Goal: Task Accomplishment & Management: Complete application form

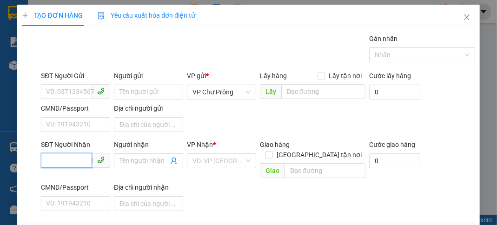
click at [69, 160] on input "SĐT Người Nhận" at bounding box center [66, 160] width 51 height 15
type input "0938944634"
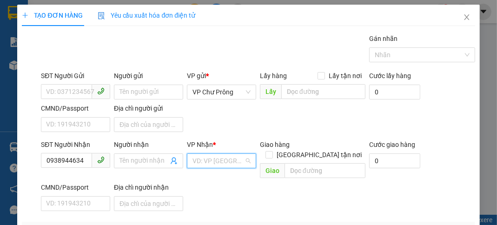
click at [222, 164] on input "search" at bounding box center [219, 161] width 52 height 14
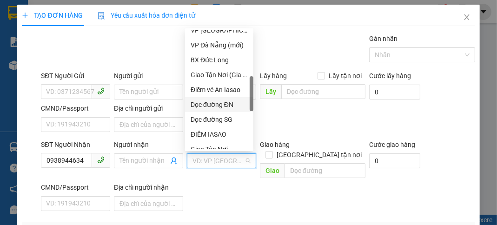
scroll to position [260, 0]
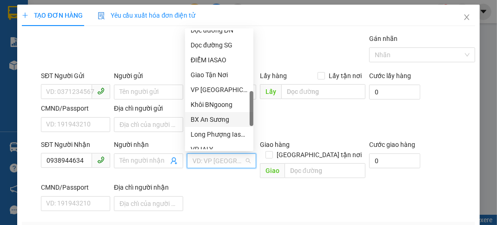
click at [226, 120] on div "BX An Sương" at bounding box center [219, 119] width 57 height 10
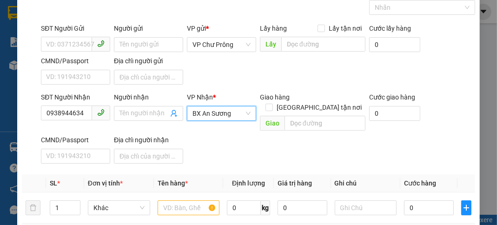
scroll to position [111, 0]
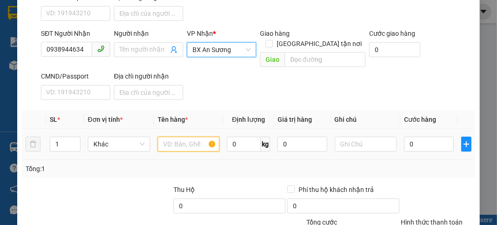
click at [185, 137] on input "text" at bounding box center [189, 144] width 62 height 15
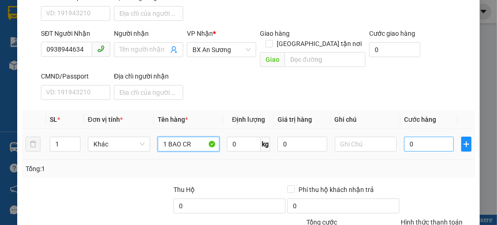
type input "1 BAO CR"
click at [421, 137] on input "0" at bounding box center [428, 144] width 49 height 15
type input "7"
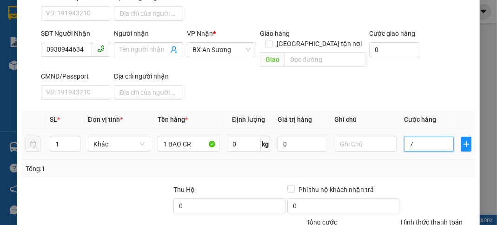
type input "70"
type input "700"
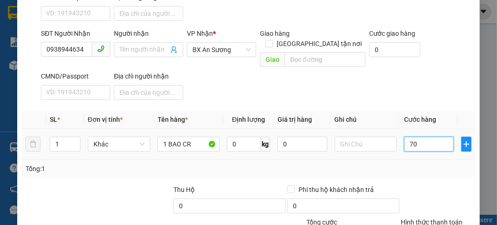
type input "700"
type input "7.000"
type input "70.000"
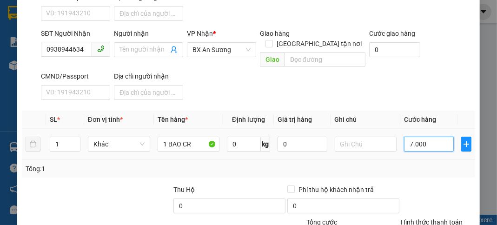
type input "70.000"
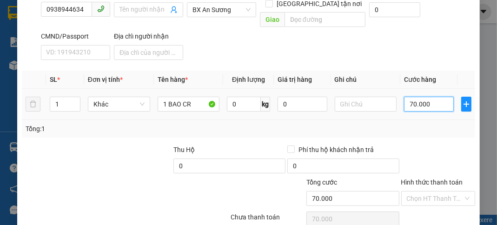
scroll to position [182, 0]
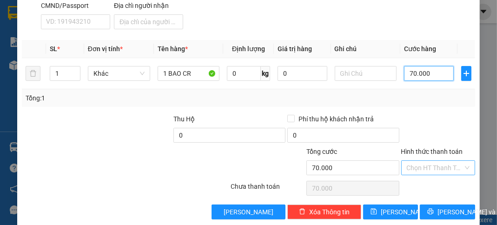
type input "70.000"
click at [427, 161] on input "Hình thức thanh toán" at bounding box center [435, 168] width 56 height 14
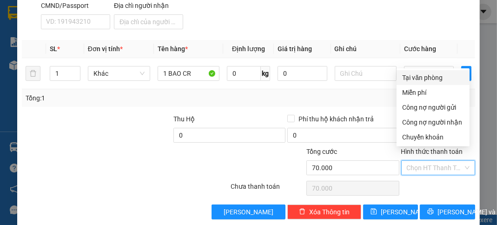
click at [431, 78] on div "Tại văn phòng" at bounding box center [433, 78] width 62 height 10
type input "0"
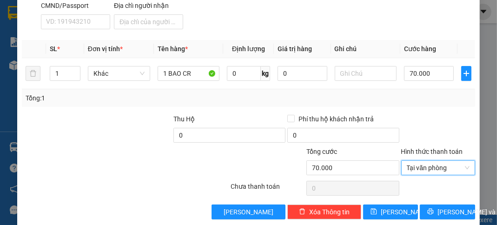
click at [440, 191] on div "Transit Pickup Surcharge Ids Transit Deliver Surcharge Ids Transit Deliver Surc…" at bounding box center [248, 36] width 453 height 368
click at [410, 161] on span "Tại văn phòng" at bounding box center [438, 168] width 63 height 14
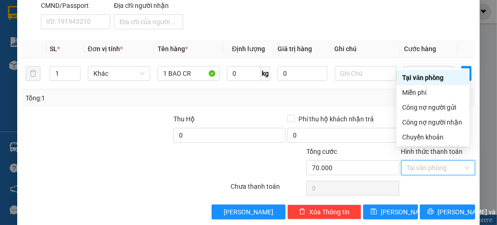
click at [421, 77] on div "Tại văn phòng" at bounding box center [433, 78] width 62 height 10
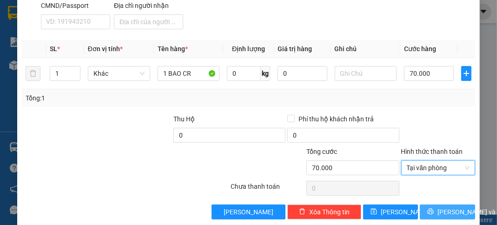
click at [439, 207] on span "[PERSON_NAME] và In" at bounding box center [470, 212] width 65 height 10
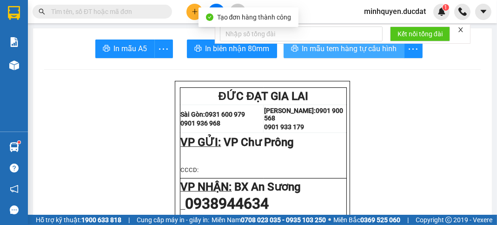
click at [372, 53] on span "In mẫu tem hàng tự cấu hình" at bounding box center [349, 49] width 95 height 12
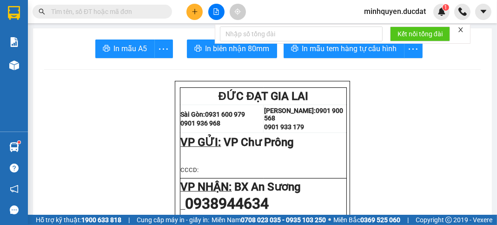
click at [103, 9] on input "text" at bounding box center [106, 12] width 110 height 10
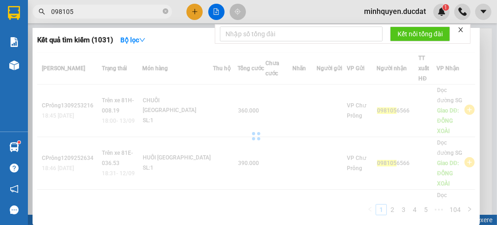
type input "0981056"
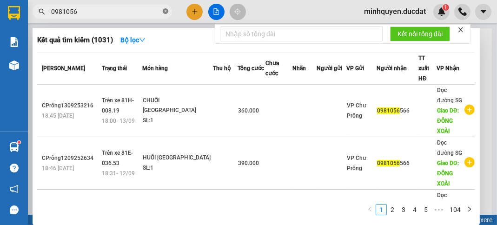
click at [165, 13] on icon "close-circle" at bounding box center [166, 11] width 6 height 6
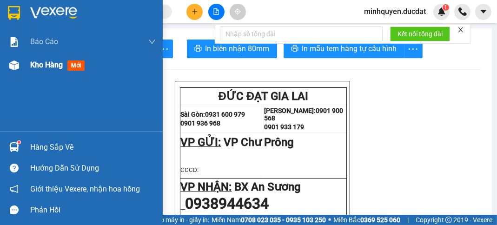
click at [42, 68] on span "Kho hàng" at bounding box center [46, 64] width 33 height 9
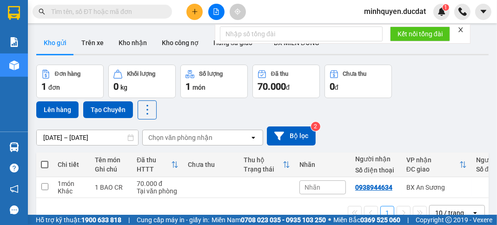
click at [193, 14] on icon "plus" at bounding box center [195, 11] width 7 height 7
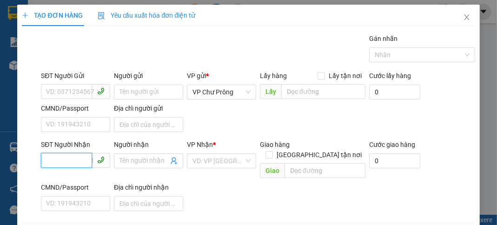
click at [69, 164] on input "SĐT Người Nhận" at bounding box center [66, 160] width 51 height 15
type input "0865231200"
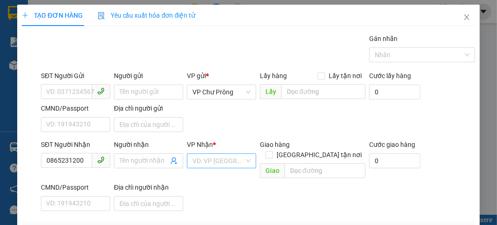
click at [200, 159] on input "search" at bounding box center [219, 161] width 52 height 14
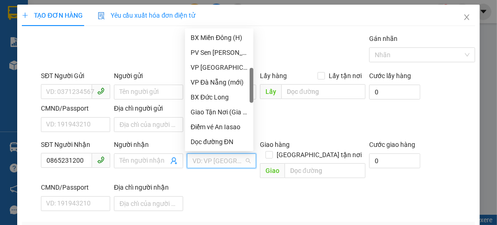
scroll to position [186, 0]
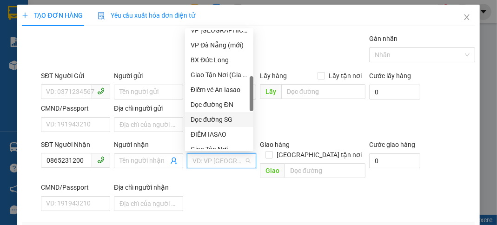
click at [226, 115] on div "Dọc đường SG" at bounding box center [219, 119] width 57 height 10
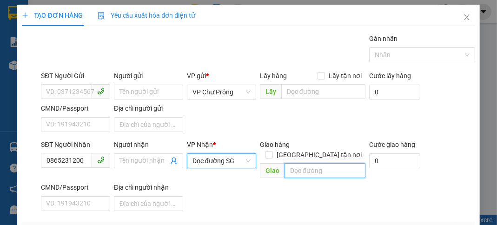
click at [320, 163] on input "text" at bounding box center [325, 170] width 81 height 15
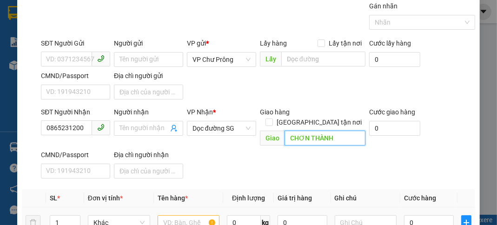
scroll to position [111, 0]
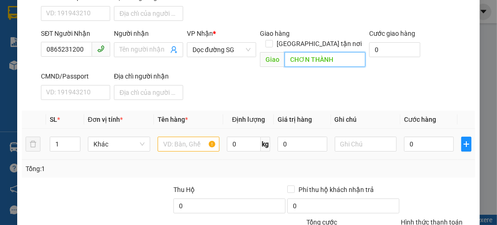
type input "CHƠN THÀNH"
click at [174, 137] on input "text" at bounding box center [189, 144] width 62 height 15
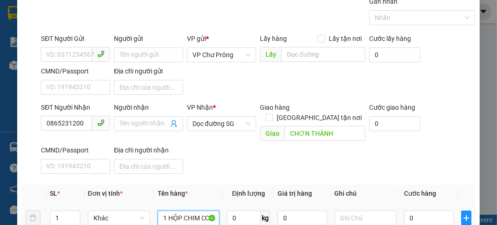
scroll to position [0, 0]
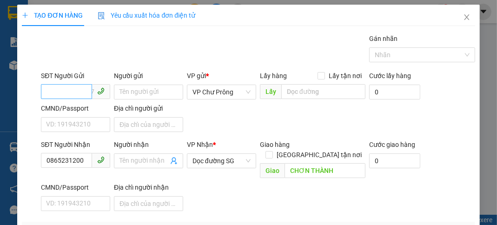
type input "1 HỘP CHIM CC"
click at [76, 89] on input "SĐT Người Gửi" at bounding box center [66, 91] width 51 height 15
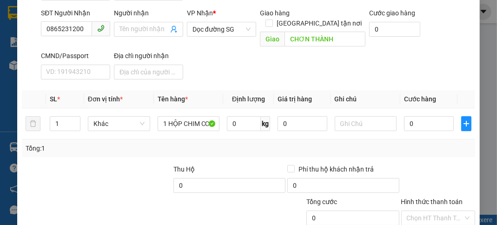
scroll to position [148, 0]
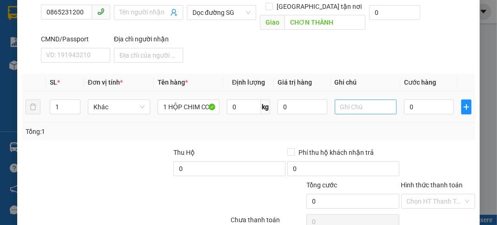
type input "0358766202"
click at [359, 100] on input "text" at bounding box center [366, 107] width 62 height 15
click at [424, 100] on input "0" at bounding box center [428, 107] width 49 height 15
type input "1"
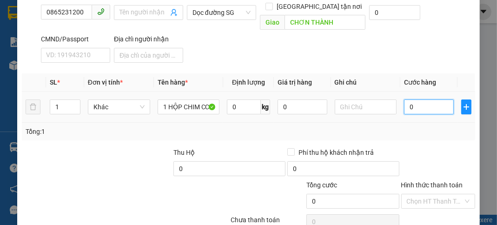
type input "1"
type input "10"
type input "100"
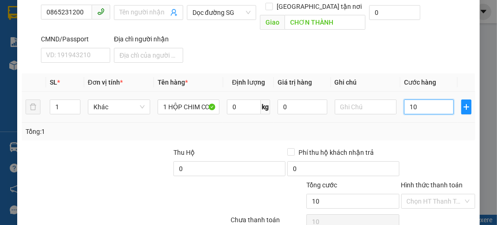
type input "100"
type input "1.000"
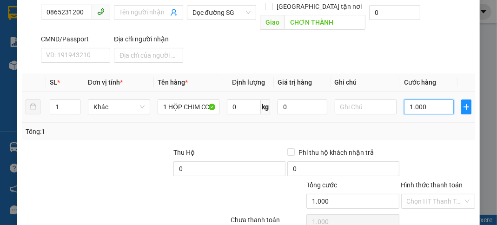
type input "10.000"
type input "100.000"
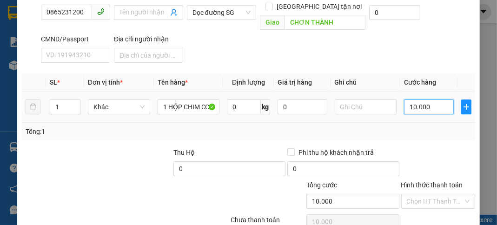
type input "100.000"
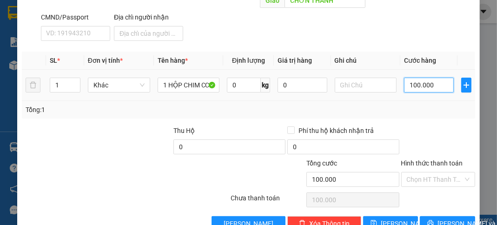
scroll to position [182, 0]
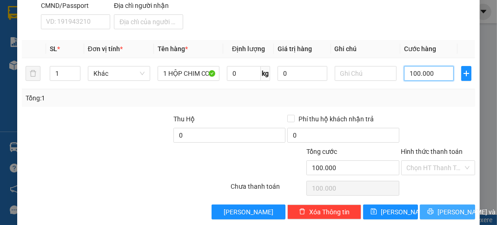
type input "100.000"
click at [449, 207] on span "[PERSON_NAME] và In" at bounding box center [470, 212] width 65 height 10
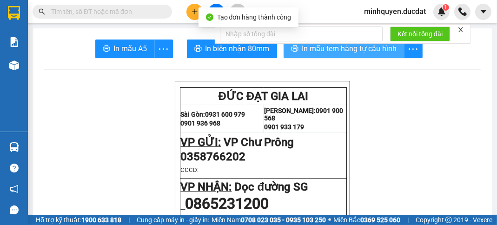
click at [377, 54] on span "In mẫu tem hàng tự cấu hình" at bounding box center [349, 49] width 95 height 12
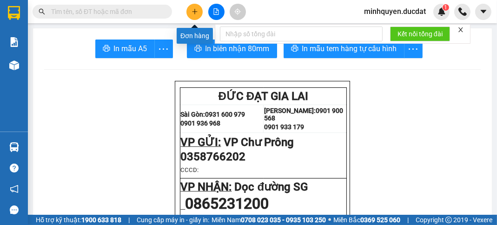
click at [191, 13] on button at bounding box center [194, 12] width 16 height 16
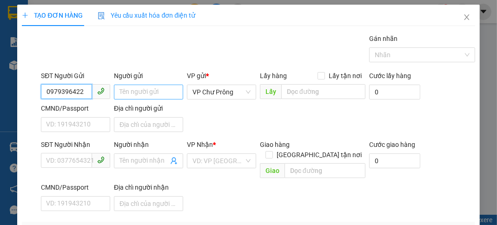
type input "0979396422"
click at [141, 94] on input "Người gửi" at bounding box center [148, 92] width 69 height 15
type input "A"
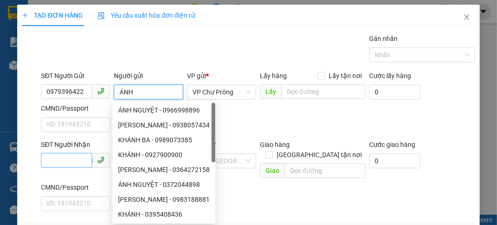
type input "ÁNH"
click at [78, 156] on input "SĐT Người Nhận" at bounding box center [66, 160] width 51 height 15
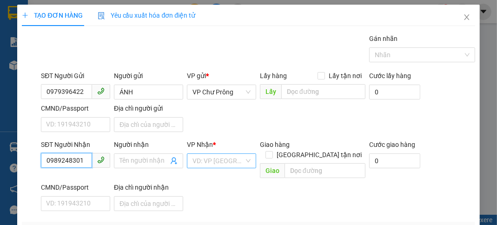
type input "0989248301"
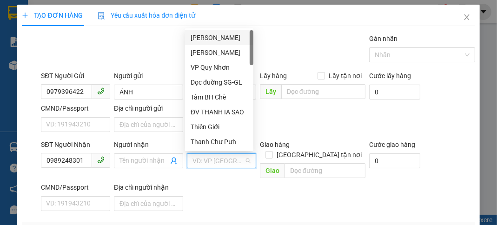
click at [221, 158] on input "search" at bounding box center [219, 161] width 52 height 14
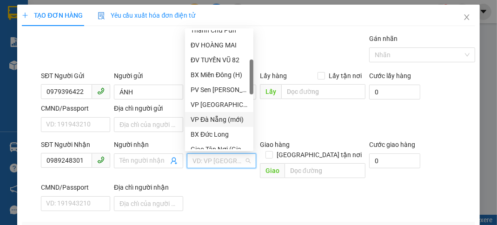
scroll to position [223, 0]
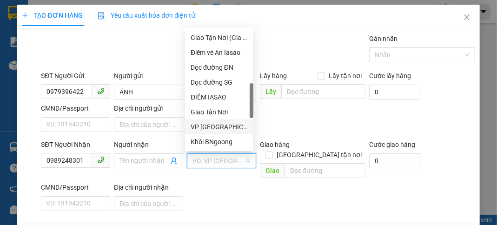
click at [216, 127] on div "VP [GEOGRAPHIC_DATA]" at bounding box center [219, 127] width 57 height 10
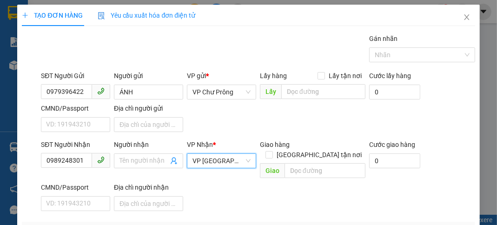
scroll to position [111, 0]
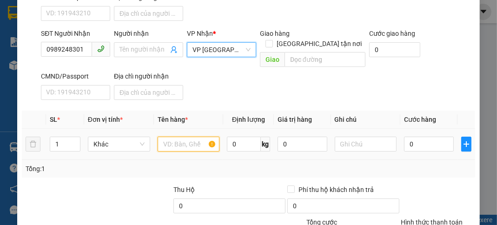
click at [186, 137] on input "text" at bounding box center [189, 144] width 62 height 15
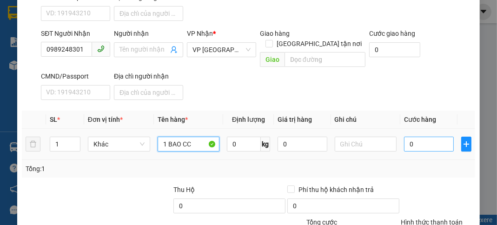
type input "1 BAO CC"
click at [424, 138] on input "0" at bounding box center [428, 144] width 49 height 15
type input "6"
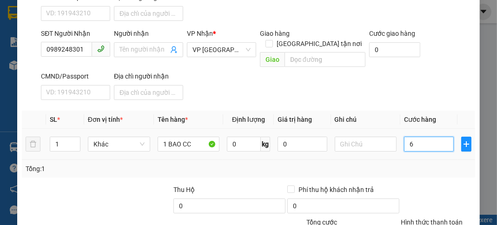
type input "60"
type input "600"
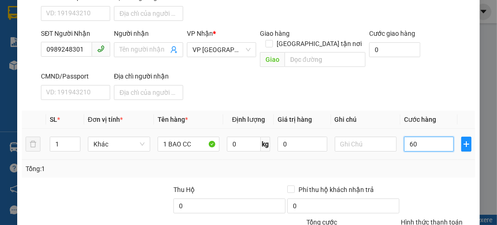
type input "600"
type input "6.000"
type input "60.000"
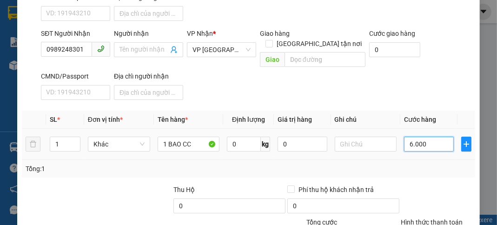
type input "60.000"
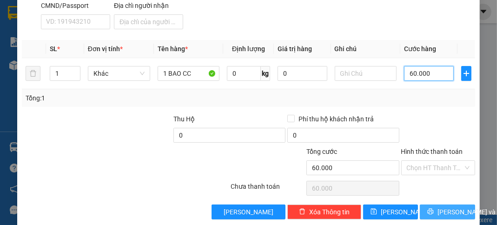
type input "60.000"
click at [443, 207] on span "[PERSON_NAME] và In" at bounding box center [470, 212] width 65 height 10
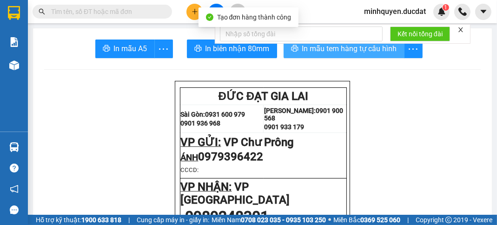
click at [389, 56] on button "In mẫu tem hàng tự cấu hình" at bounding box center [344, 49] width 121 height 19
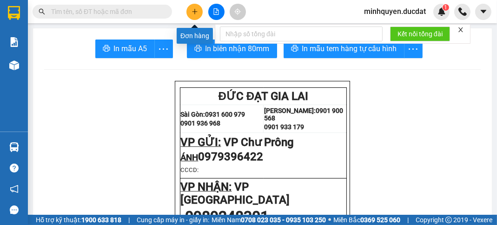
click at [192, 14] on icon "plus" at bounding box center [195, 11] width 7 height 7
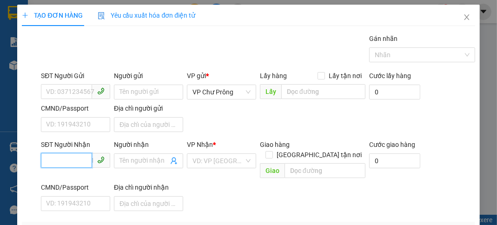
click at [88, 160] on input "SĐT Người Nhận" at bounding box center [66, 160] width 51 height 15
type input "0922785785"
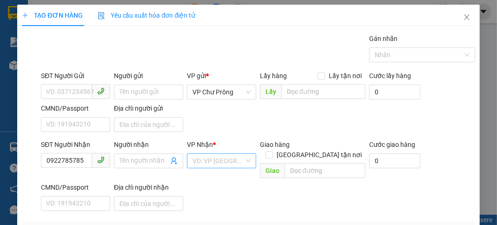
click at [226, 157] on input "search" at bounding box center [219, 161] width 52 height 14
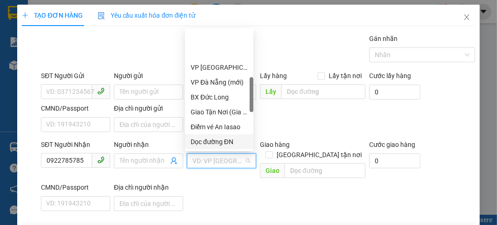
scroll to position [186, 0]
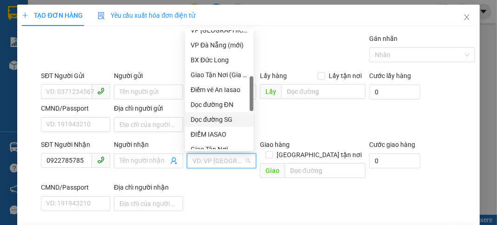
click at [222, 122] on div "Dọc đường SG" at bounding box center [219, 119] width 57 height 10
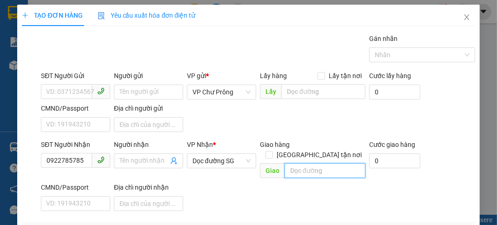
click at [299, 163] on input "text" at bounding box center [325, 170] width 81 height 15
type input "C"
type input "TTP LÁI THIÊU"
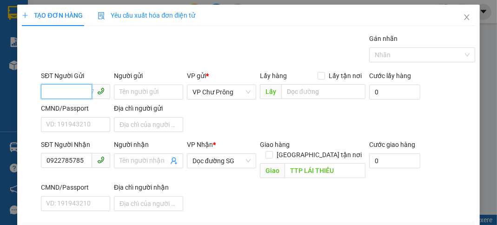
click at [80, 91] on input "SĐT Người Gửi" at bounding box center [66, 91] width 51 height 15
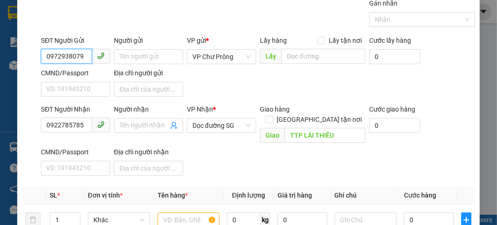
scroll to position [111, 0]
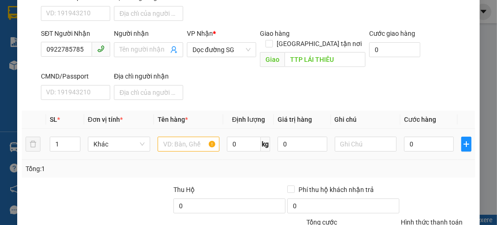
type input "0972938079"
click at [179, 137] on input "text" at bounding box center [189, 144] width 62 height 15
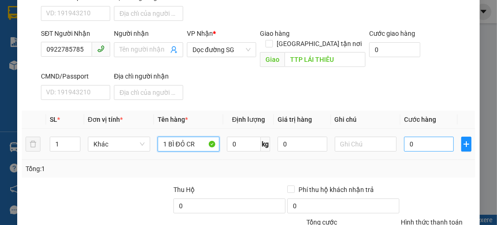
type input "1 BÌ ĐỎ CR"
click at [423, 137] on input "0" at bounding box center [428, 144] width 49 height 15
type input "3"
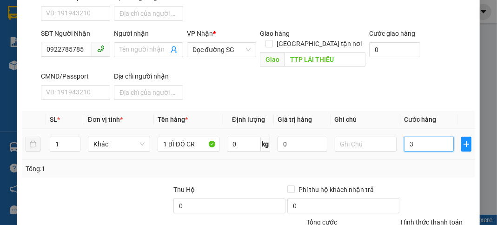
type input "30"
type input "300"
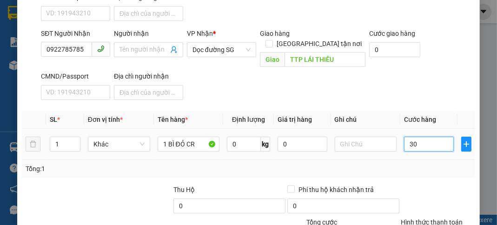
type input "300"
type input "3.000"
type input "30.000"
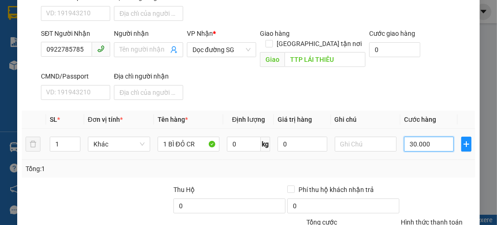
type input "30.000"
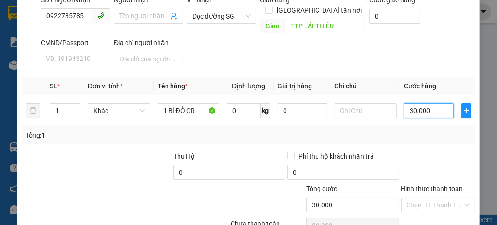
scroll to position [182, 0]
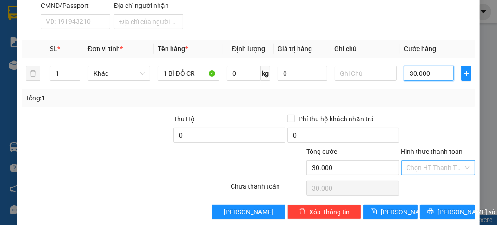
type input "30.000"
click at [425, 161] on input "Hình thức thanh toán" at bounding box center [435, 168] width 56 height 14
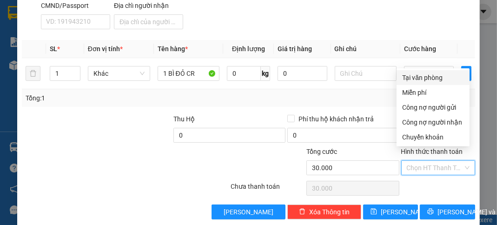
click at [415, 73] on div "Tại văn phòng" at bounding box center [433, 78] width 62 height 10
type input "0"
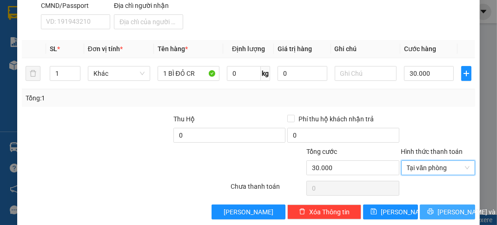
click at [447, 207] on span "[PERSON_NAME] và In" at bounding box center [470, 212] width 65 height 10
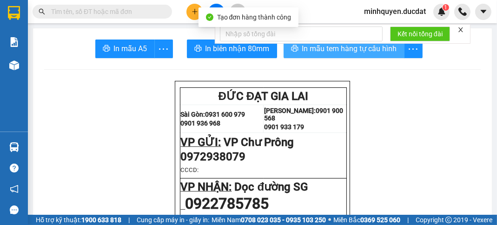
click at [366, 53] on span "In mẫu tem hàng tự cấu hình" at bounding box center [349, 49] width 95 height 12
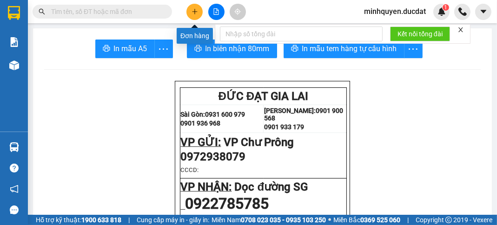
click at [200, 12] on button at bounding box center [194, 12] width 16 height 16
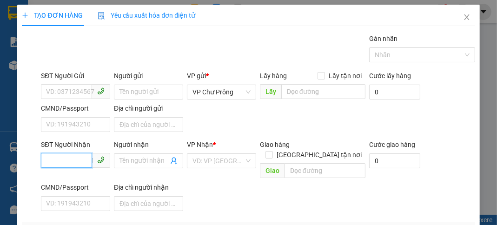
click at [65, 160] on input "SĐT Người Nhận" at bounding box center [66, 160] width 51 height 15
click at [87, 180] on div "0977480174 - CÚC" at bounding box center [74, 178] width 57 height 10
type input "0977480174"
type input "CÚC"
type input "[PERSON_NAME]"
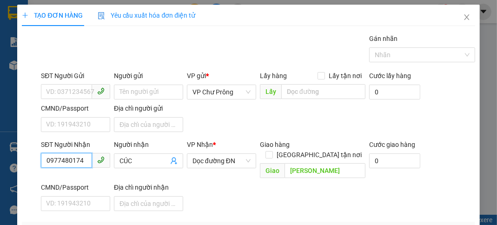
scroll to position [148, 0]
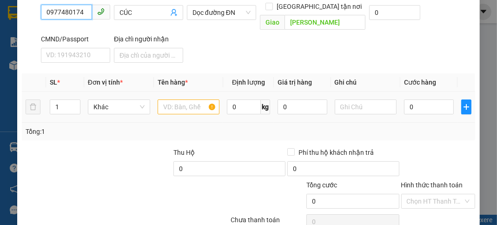
type input "0977480174"
click at [178, 100] on input "text" at bounding box center [189, 107] width 62 height 15
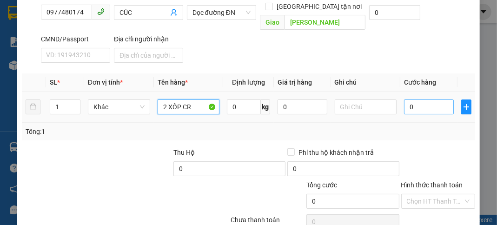
type input "2 XỐP CR"
click at [432, 100] on input "0" at bounding box center [428, 107] width 49 height 15
type input "2"
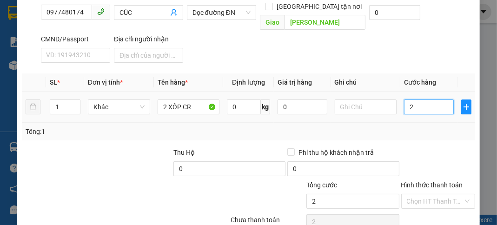
type input "24"
type input "240"
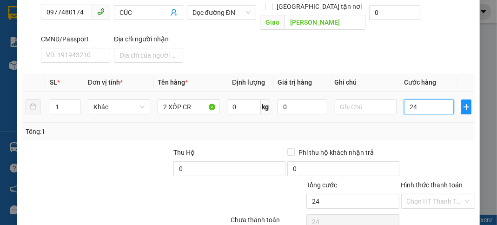
type input "240"
type input "2.400"
type input "24.000"
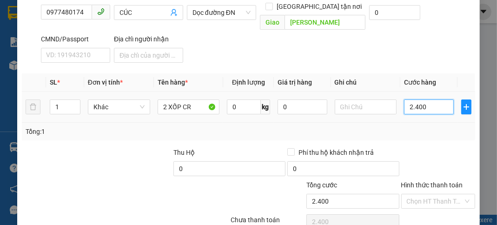
type input "24.000"
type input "240.000"
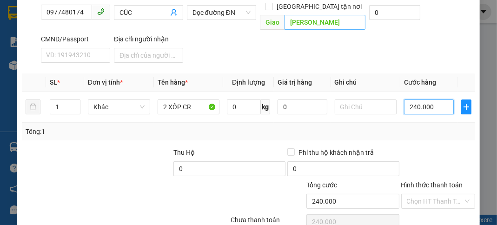
type input "240.000"
click at [326, 15] on input "[PERSON_NAME]" at bounding box center [325, 22] width 81 height 15
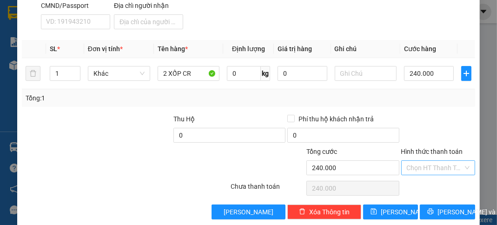
type input "SÔNG VỆ"
click at [445, 161] on input "Hình thức thanh toán" at bounding box center [435, 168] width 56 height 14
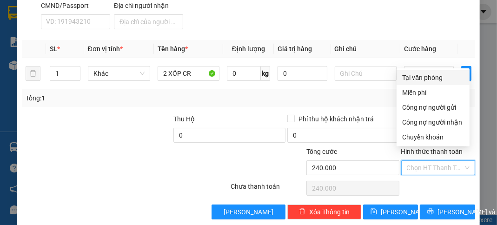
click at [442, 79] on div "Tại văn phòng" at bounding box center [433, 78] width 62 height 10
type input "0"
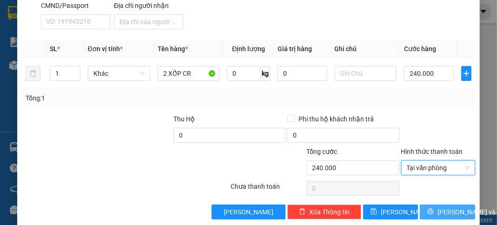
click at [451, 207] on span "[PERSON_NAME] và In" at bounding box center [470, 212] width 65 height 10
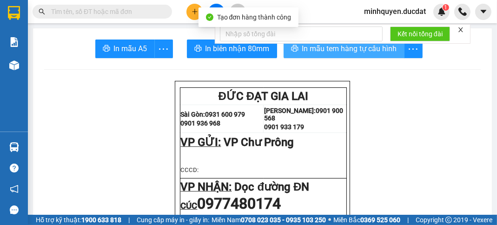
click at [371, 56] on button "In mẫu tem hàng tự cấu hình" at bounding box center [344, 49] width 121 height 19
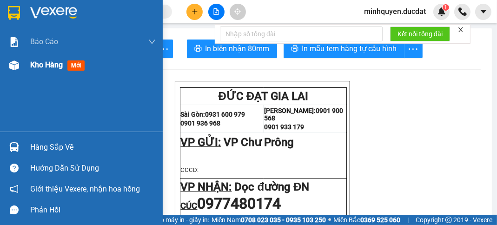
click at [49, 65] on span "Kho hàng" at bounding box center [46, 64] width 33 height 9
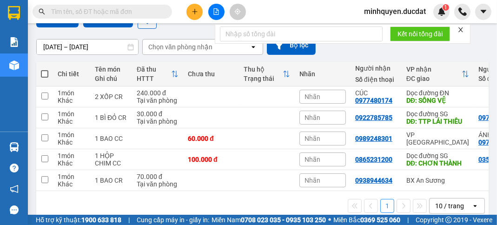
scroll to position [108, 0]
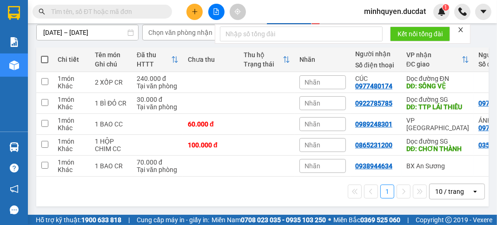
click at [194, 9] on icon "plus" at bounding box center [195, 11] width 7 height 7
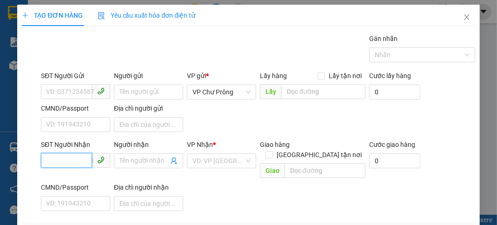
click at [75, 156] on input "SĐT Người Nhận" at bounding box center [66, 160] width 51 height 15
click at [71, 173] on div "02366272499" at bounding box center [74, 178] width 57 height 10
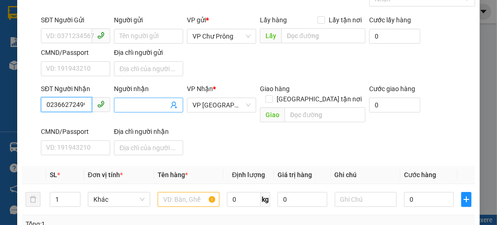
scroll to position [111, 0]
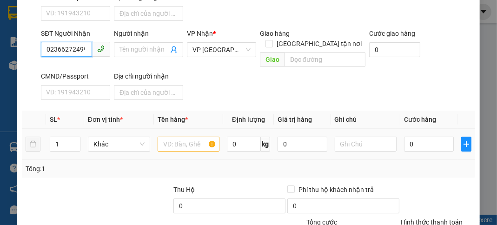
type input "02366272499"
click at [179, 137] on input "text" at bounding box center [189, 144] width 62 height 15
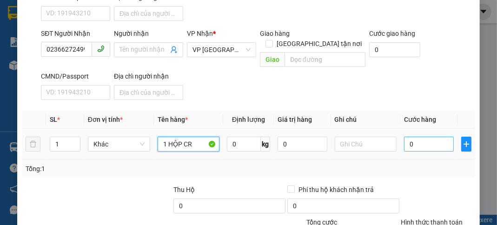
type input "1 HỘP CR"
click at [422, 137] on input "0" at bounding box center [428, 144] width 49 height 15
type input "3"
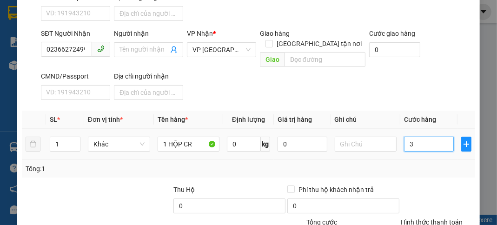
type input "30"
type input "300"
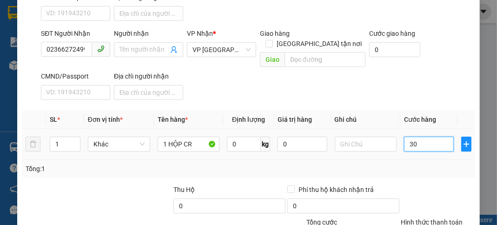
type input "300"
type input "3.000"
type input "30.000"
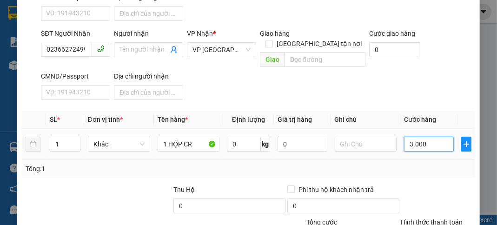
type input "30.000"
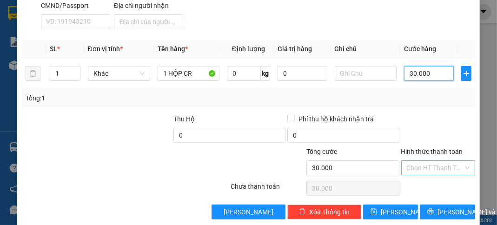
type input "30.000"
click at [434, 161] on input "Hình thức thanh toán" at bounding box center [435, 168] width 56 height 14
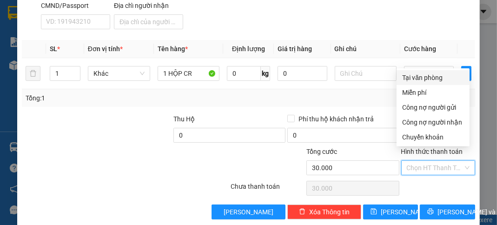
click at [434, 77] on div "Tại văn phòng" at bounding box center [433, 78] width 62 height 10
type input "0"
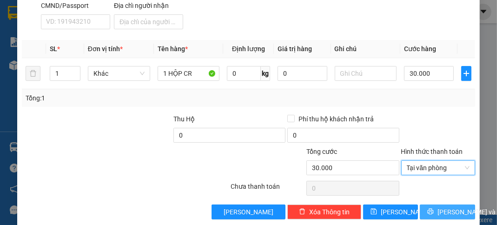
click at [441, 207] on span "[PERSON_NAME] và In" at bounding box center [470, 212] width 65 height 10
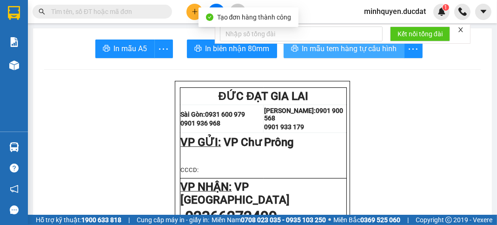
click at [367, 48] on span "In mẫu tem hàng tự cấu hình" at bounding box center [349, 49] width 95 height 12
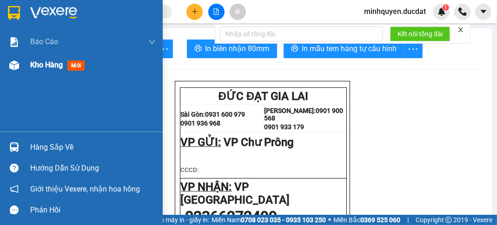
click at [53, 65] on span "Kho hàng" at bounding box center [46, 64] width 33 height 9
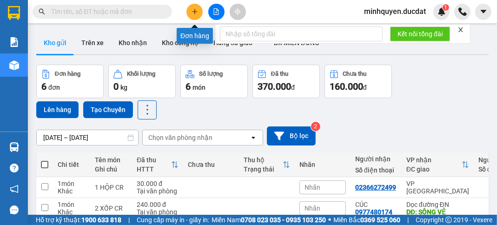
click at [195, 11] on icon "plus" at bounding box center [195, 11] width 7 height 7
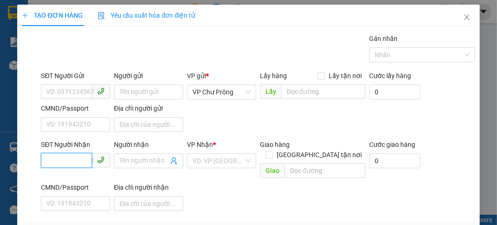
click at [58, 161] on input "SĐT Người Nhận" at bounding box center [66, 160] width 51 height 15
click at [59, 160] on input "096558657" at bounding box center [66, 160] width 51 height 15
click at [78, 159] on input "09658657" at bounding box center [66, 160] width 51 height 15
type input "0965865749"
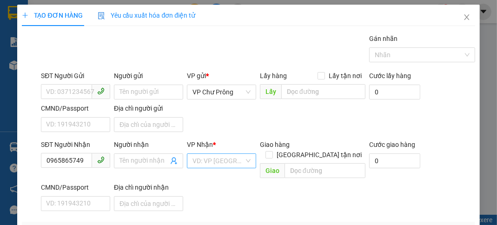
click at [219, 163] on input "search" at bounding box center [219, 161] width 52 height 14
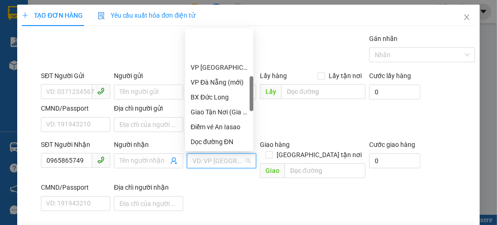
scroll to position [223, 0]
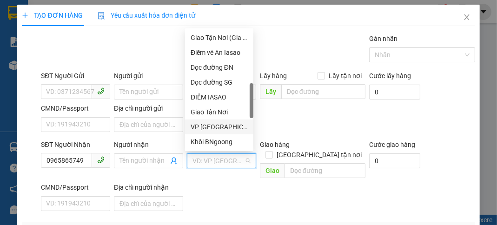
click at [219, 126] on div "VP [GEOGRAPHIC_DATA]" at bounding box center [219, 127] width 57 height 10
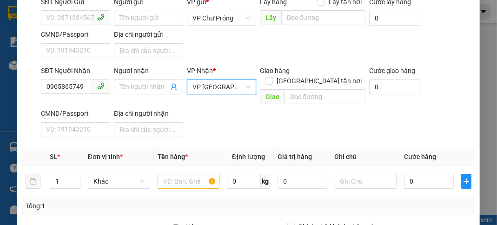
scroll to position [74, 0]
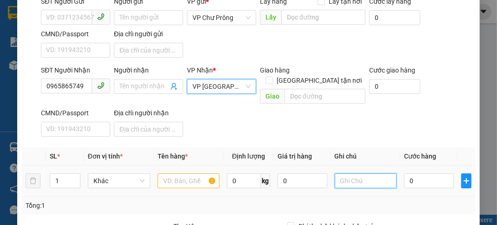
click at [344, 173] on input "text" at bounding box center [366, 180] width 62 height 15
type input "0"
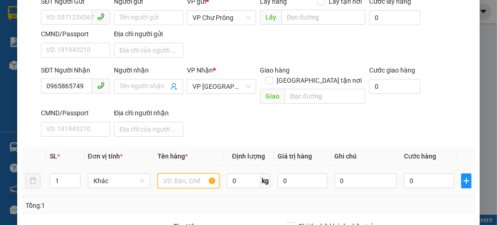
click at [197, 173] on input "text" at bounding box center [189, 180] width 62 height 15
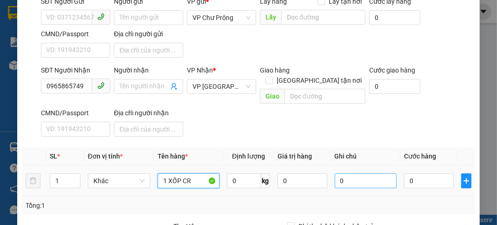
type input "1 XỐP CR"
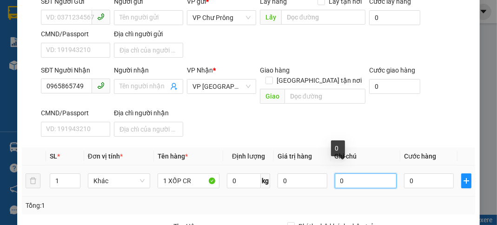
click at [366, 173] on input "0" at bounding box center [366, 180] width 62 height 15
type input "0978677218"
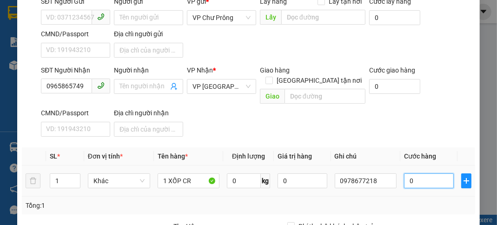
click at [426, 173] on input "0" at bounding box center [428, 180] width 49 height 15
type input "5"
type input "50"
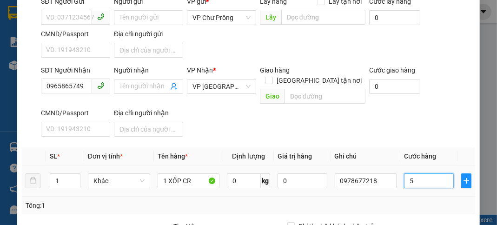
type input "50"
type input "500"
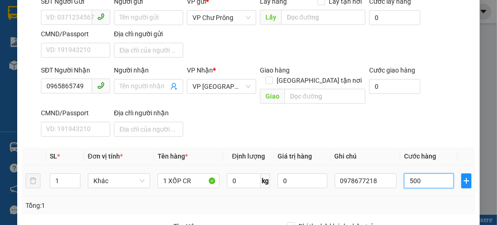
type input "5.000"
type input "50.000"
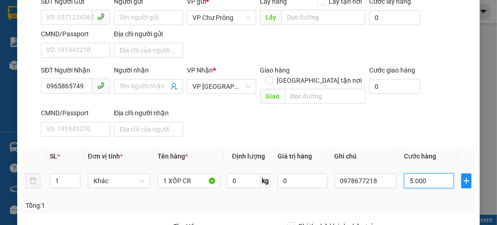
type input "50.000"
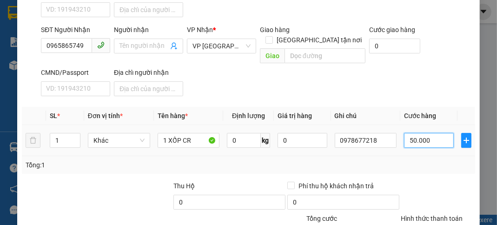
scroll to position [182, 0]
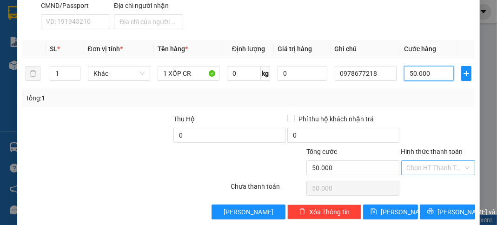
type input "50.000"
click at [426, 161] on input "Hình thức thanh toán" at bounding box center [435, 168] width 56 height 14
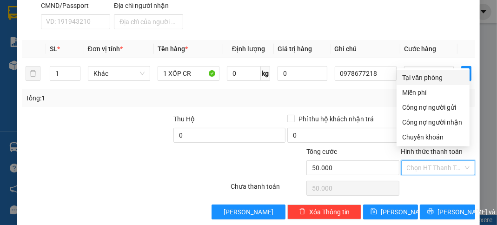
click at [434, 78] on div "Tại văn phòng" at bounding box center [433, 78] width 62 height 10
type input "0"
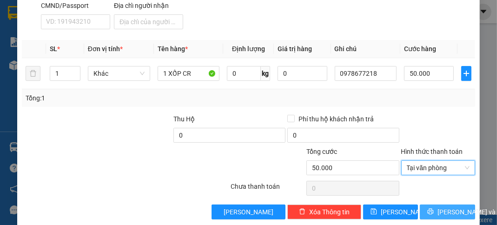
click at [449, 207] on span "[PERSON_NAME] và In" at bounding box center [470, 212] width 65 height 10
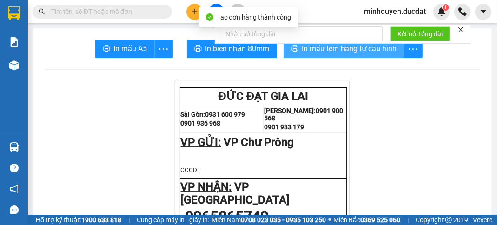
click at [369, 54] on button "In mẫu tem hàng tự cấu hình" at bounding box center [344, 49] width 121 height 19
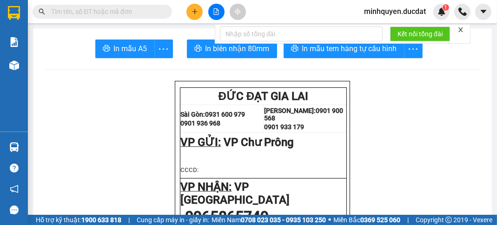
click at [292, 225] on html "Kết quả tìm kiếm ( 0 ) Bộ lọc No Data minhquyen.ducdat 1 Báo cáo Doanh số tạo đ…" at bounding box center [248, 112] width 497 height 225
click at [190, 11] on button at bounding box center [194, 12] width 16 height 16
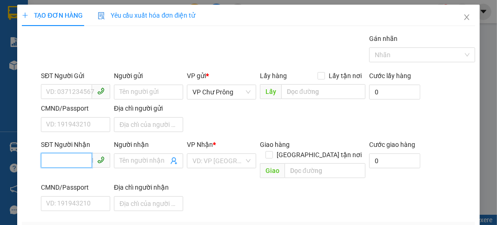
click at [52, 155] on input "SĐT Người Nhận" at bounding box center [66, 160] width 51 height 15
click at [79, 178] on div "0379665952" at bounding box center [74, 178] width 57 height 10
type input "0379665952"
type input "[PERSON_NAME]"
type input "0379665952"
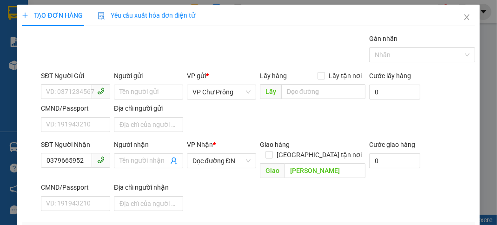
type input "1 XỐP NHỎ CR"
type input "3"
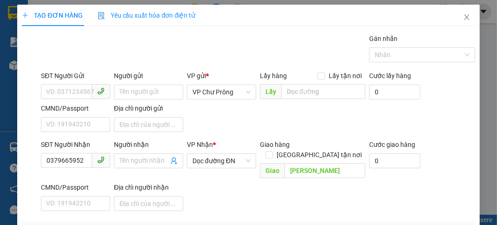
type input "3"
type input "30"
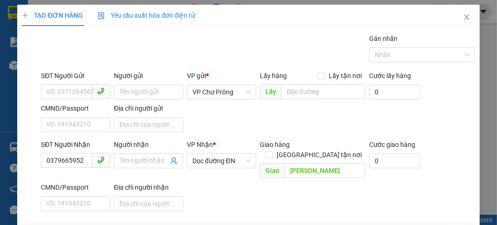
click at [451, 207] on div "TẠO ĐƠN HÀNG Yêu cầu xuất hóa đơn điện tử Transit Pickup Surcharge Ids Transit …" at bounding box center [248, 207] width 462 height 404
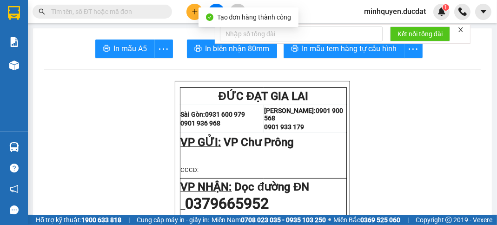
click at [362, 44] on div "Kết nối tổng đài" at bounding box center [343, 34] width 256 height 20
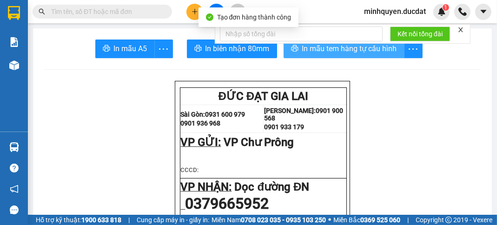
click at [367, 47] on span "In mẫu tem hàng tự cấu hình" at bounding box center [349, 49] width 95 height 12
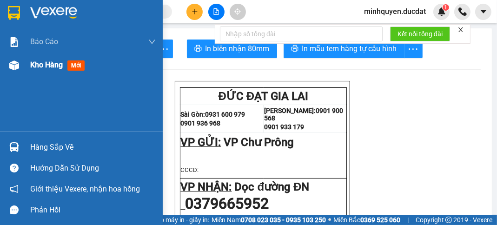
click at [49, 68] on span "Kho hàng" at bounding box center [46, 64] width 33 height 9
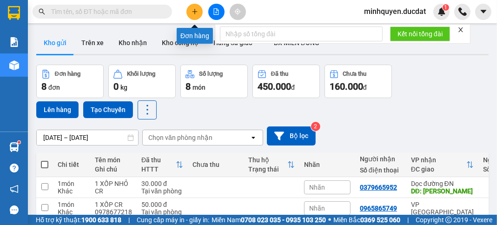
click at [197, 13] on icon "plus" at bounding box center [195, 11] width 7 height 7
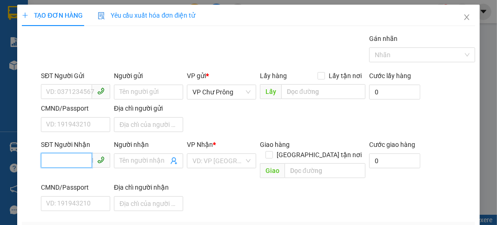
click at [74, 160] on input "SĐT Người Nhận" at bounding box center [66, 160] width 51 height 15
click at [87, 180] on div "0364313187 - MI BẦU CẠN" at bounding box center [85, 178] width 78 height 10
type input "0364313187"
type input "MI BẦU CẠN"
type input "0364313187"
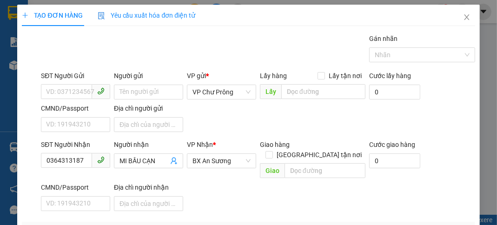
type input "3 BAO CR"
type input "3"
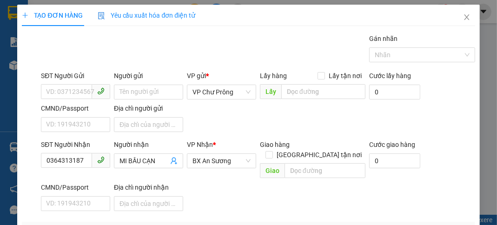
type input "3"
type input "30"
type input "300"
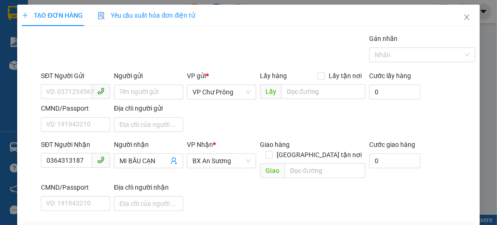
type input "300"
type input "3.000"
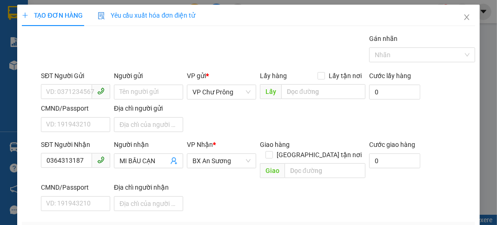
type input "30.000"
type input "300.000"
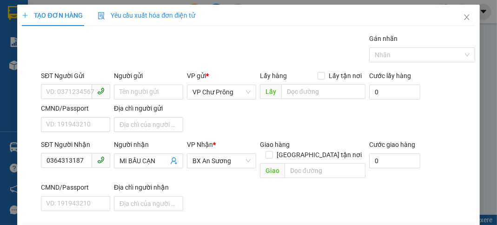
type input "300.000"
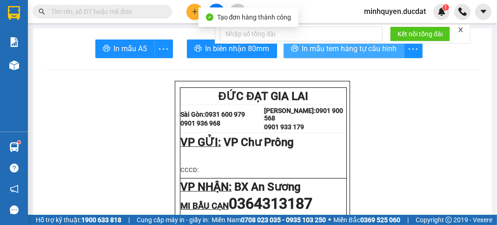
click at [366, 54] on span "In mẫu tem hàng tự cấu hình" at bounding box center [349, 49] width 95 height 12
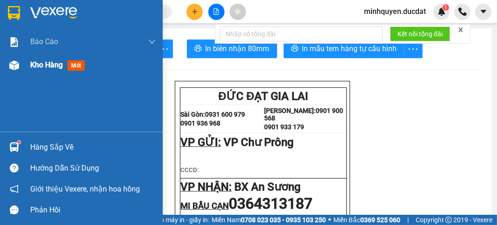
click at [46, 64] on span "Kho hàng" at bounding box center [46, 64] width 33 height 9
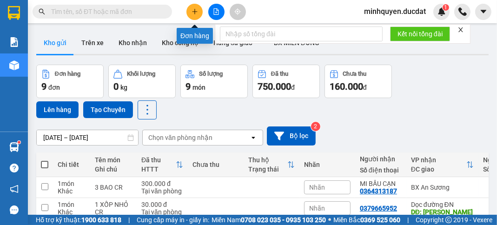
click at [193, 14] on icon "plus" at bounding box center [195, 11] width 7 height 7
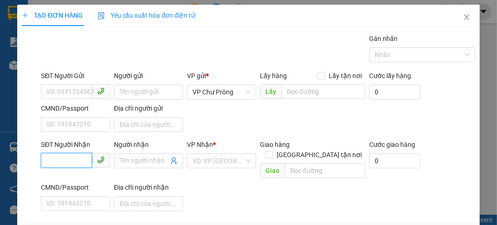
click at [80, 159] on input "SĐT Người Nhận" at bounding box center [66, 160] width 51 height 15
click at [73, 180] on div "0981056566" at bounding box center [74, 178] width 57 height 10
type input "0981056566"
type input "ĐỒNG XOÀI"
type input "0981056566"
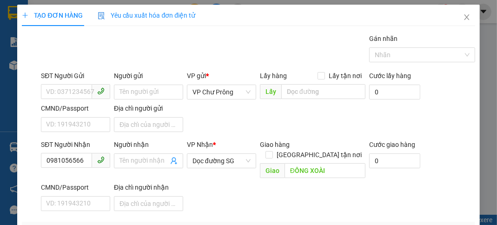
type input "CHUỐI [GEOGRAPHIC_DATA]"
type input "2"
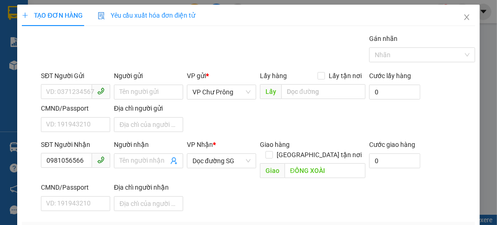
type input "2"
type input "26"
type input "260"
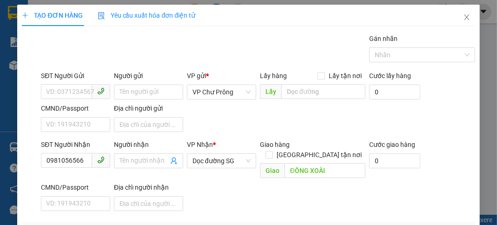
type input "260"
type input "2.600"
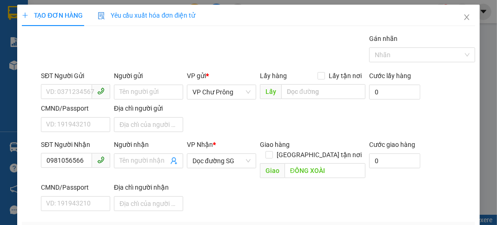
type input "26.000"
type input "260.000"
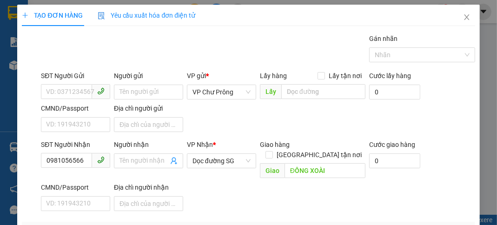
type input "260.000"
type input "0"
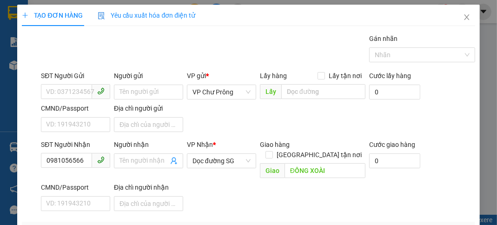
type input "0"
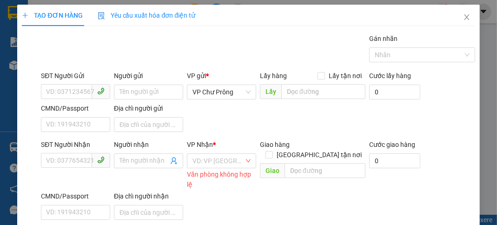
click at [463, 16] on icon "close" at bounding box center [466, 16] width 7 height 7
